Goal: Information Seeking & Learning: Learn about a topic

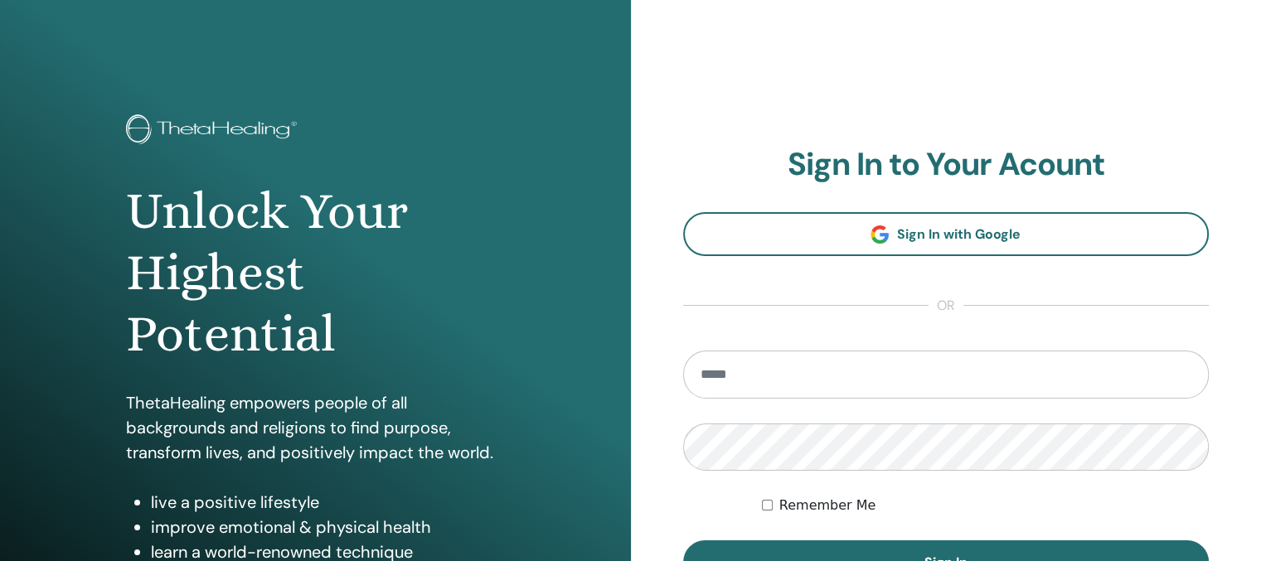
click at [925, 370] on input "email" at bounding box center [946, 375] width 527 height 48
type input "**********"
click at [683, 541] on button "Sign In" at bounding box center [946, 562] width 527 height 43
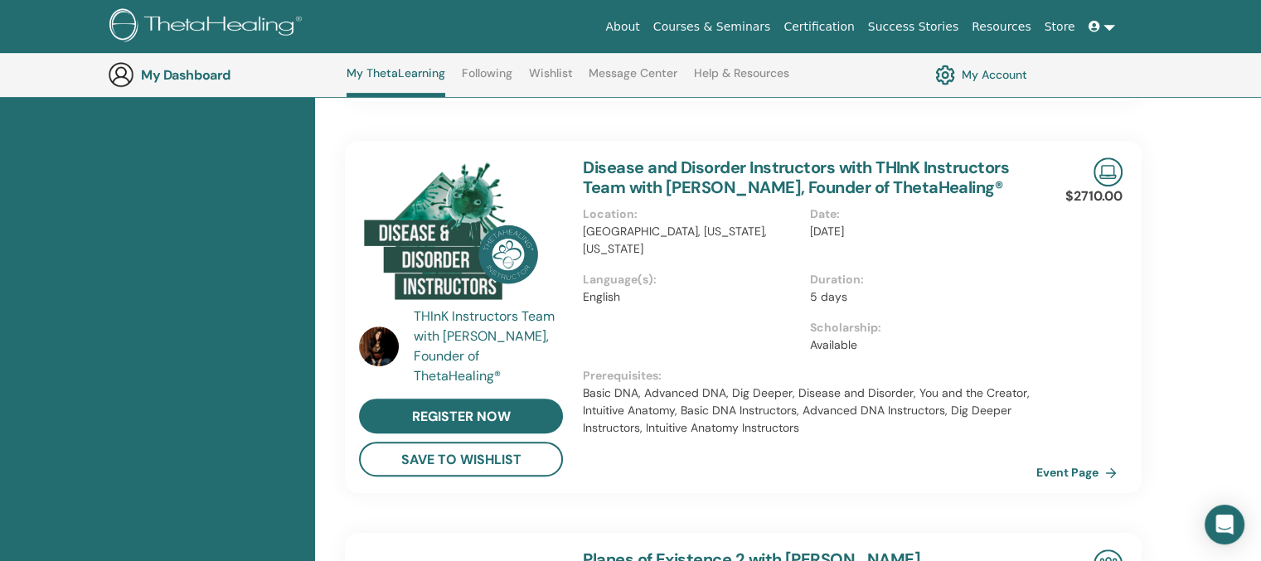
scroll to position [804, 0]
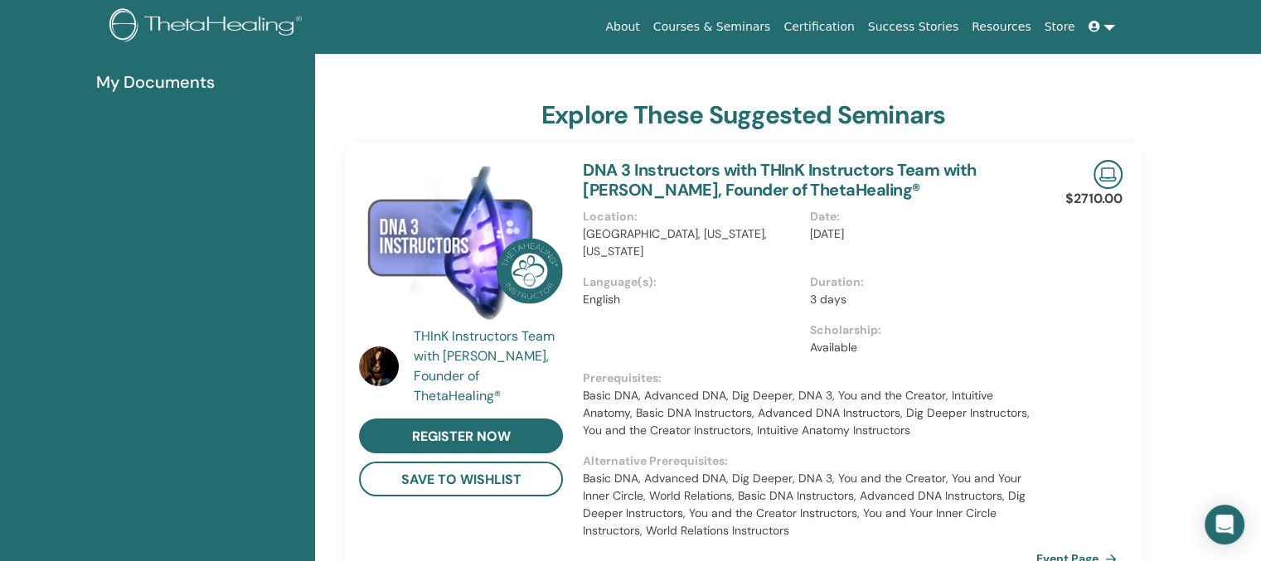
scroll to position [0, 0]
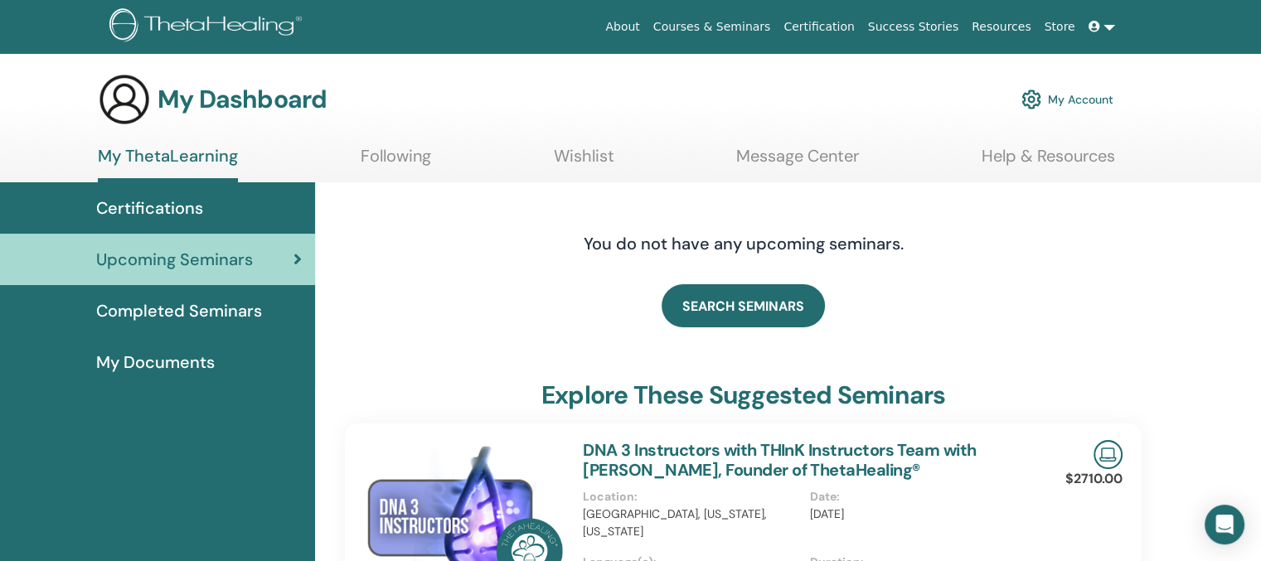
click at [204, 310] on span "Completed Seminars" at bounding box center [179, 311] width 166 height 25
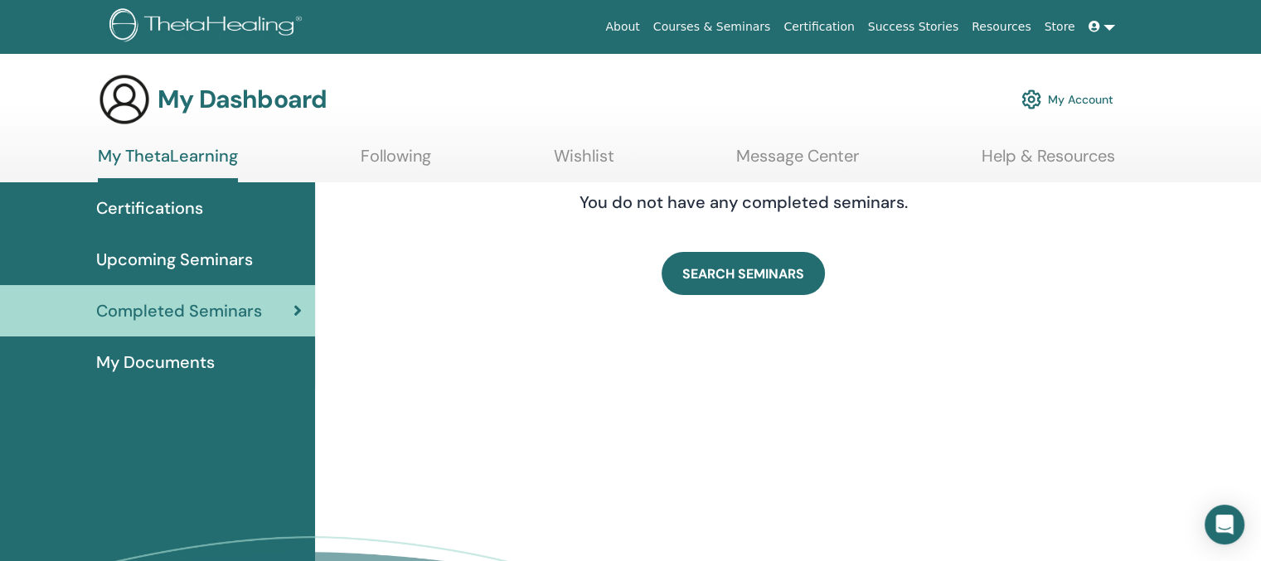
click at [191, 201] on span "Certifications" at bounding box center [149, 208] width 107 height 25
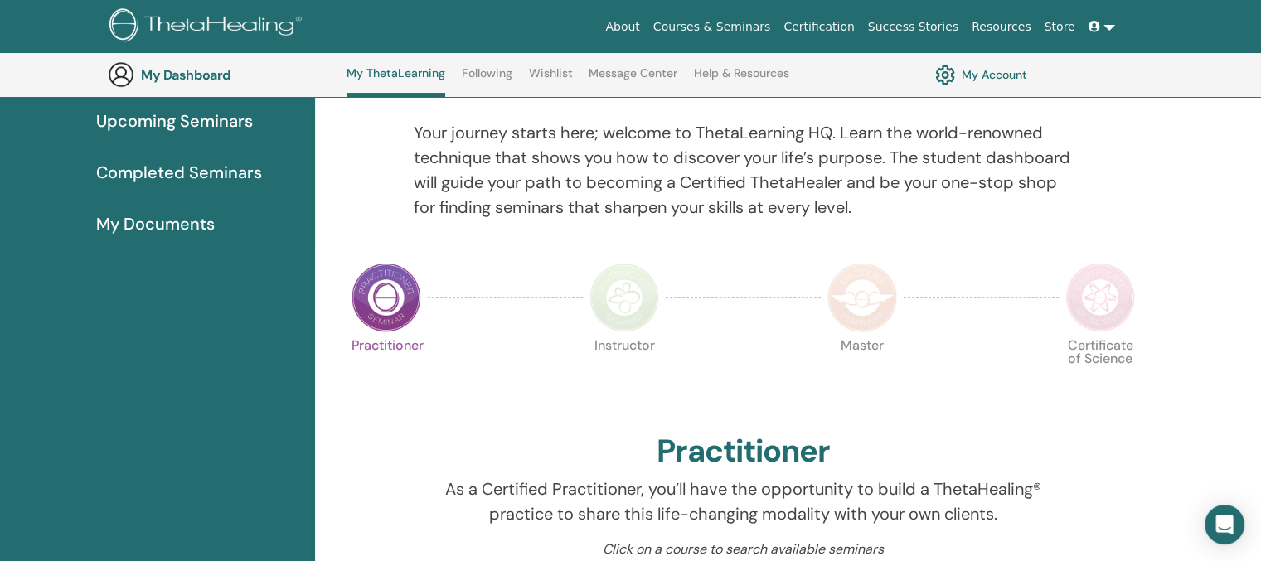
scroll to position [181, 0]
click at [388, 311] on img at bounding box center [387, 300] width 70 height 70
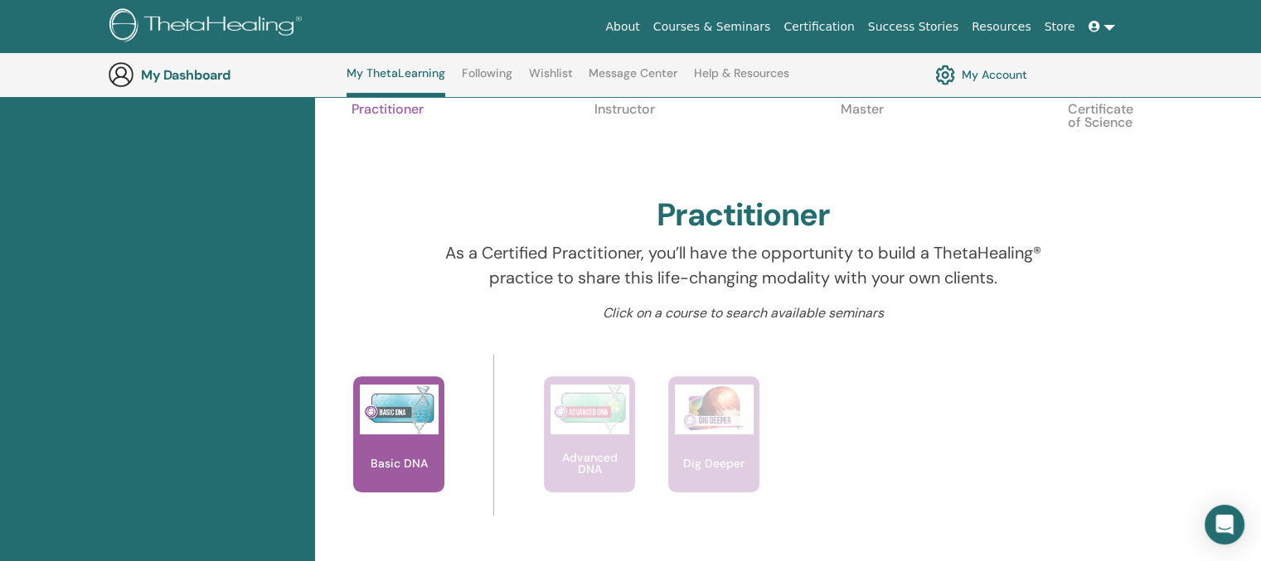
scroll to position [426, 0]
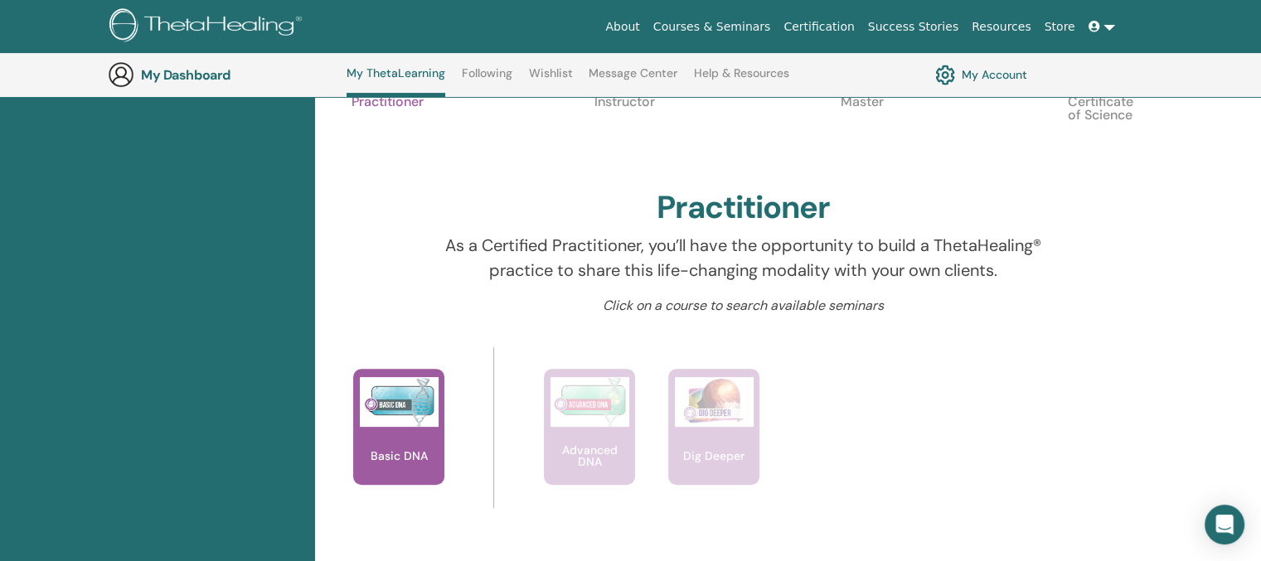
click at [1078, 477] on div "This is where your ThetaHealing journey begins. This is the first seminar to ta…" at bounding box center [731, 443] width 822 height 149
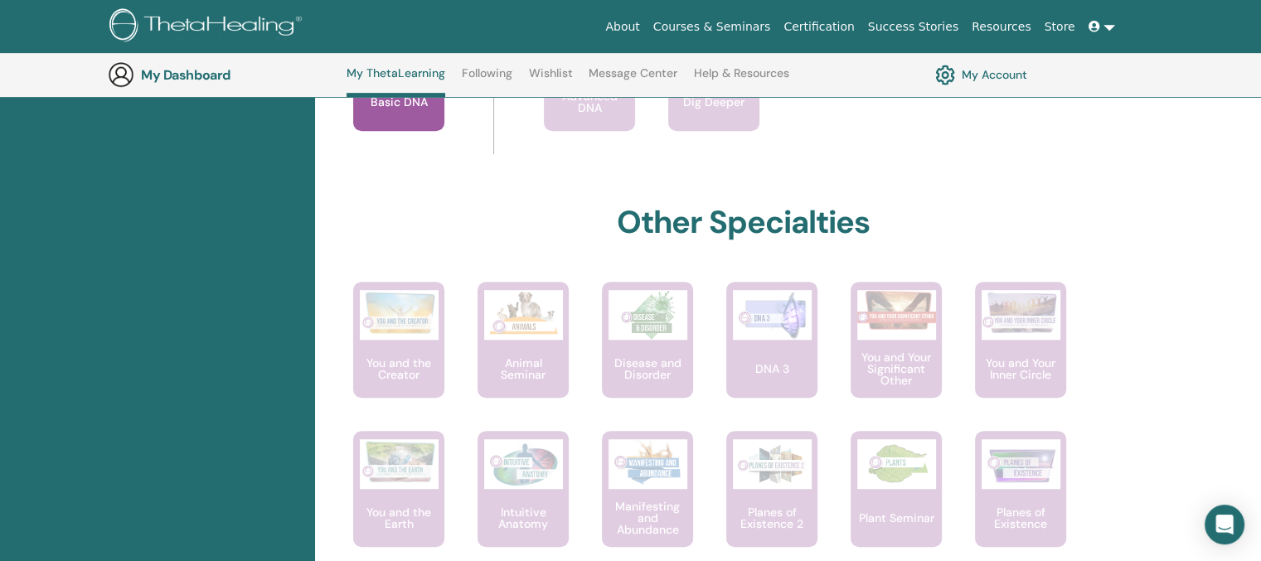
scroll to position [781, 0]
